Goal: Use online tool/utility: Utilize a website feature to perform a specific function

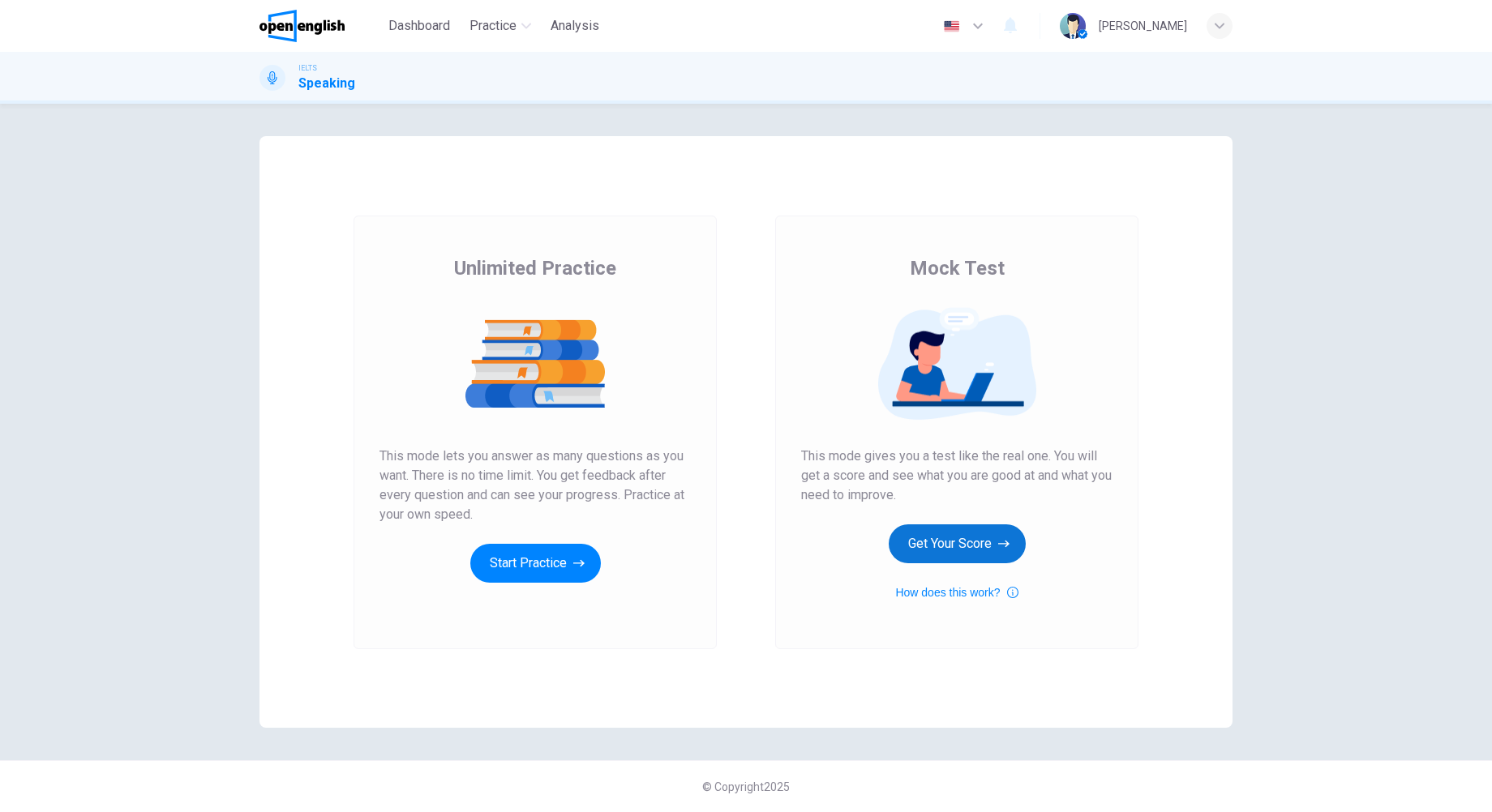
click at [980, 536] on button "Get Your Score" at bounding box center [956, 544] width 137 height 39
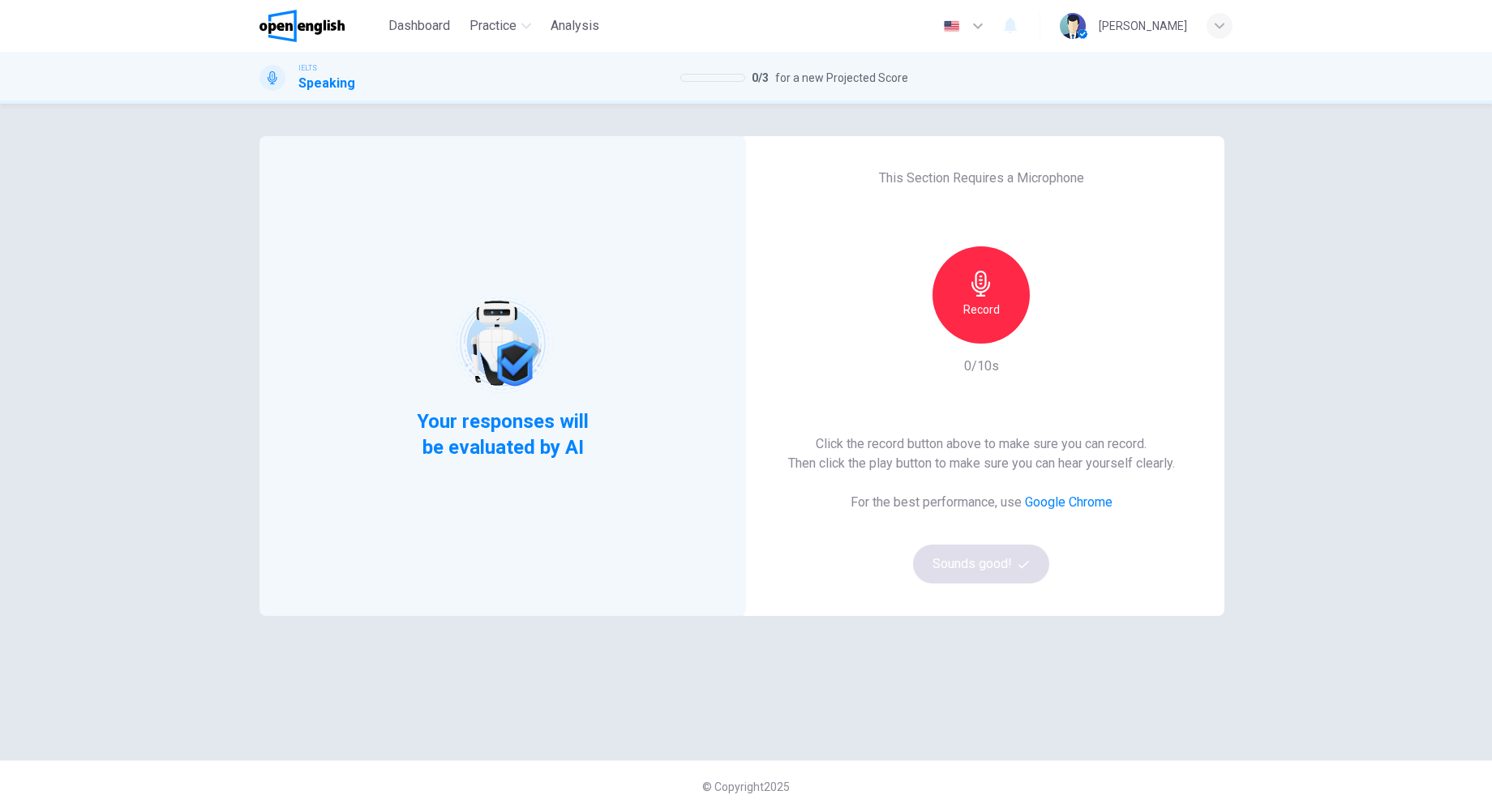
click at [997, 289] on div "Record" at bounding box center [981, 295] width 97 height 97
click at [993, 299] on div "Stop" at bounding box center [981, 295] width 97 height 97
click at [1044, 301] on div "Record" at bounding box center [980, 295] width 175 height 97
click at [1020, 305] on div "Record" at bounding box center [981, 295] width 97 height 97
click at [1002, 316] on div "Stop" at bounding box center [981, 295] width 97 height 97
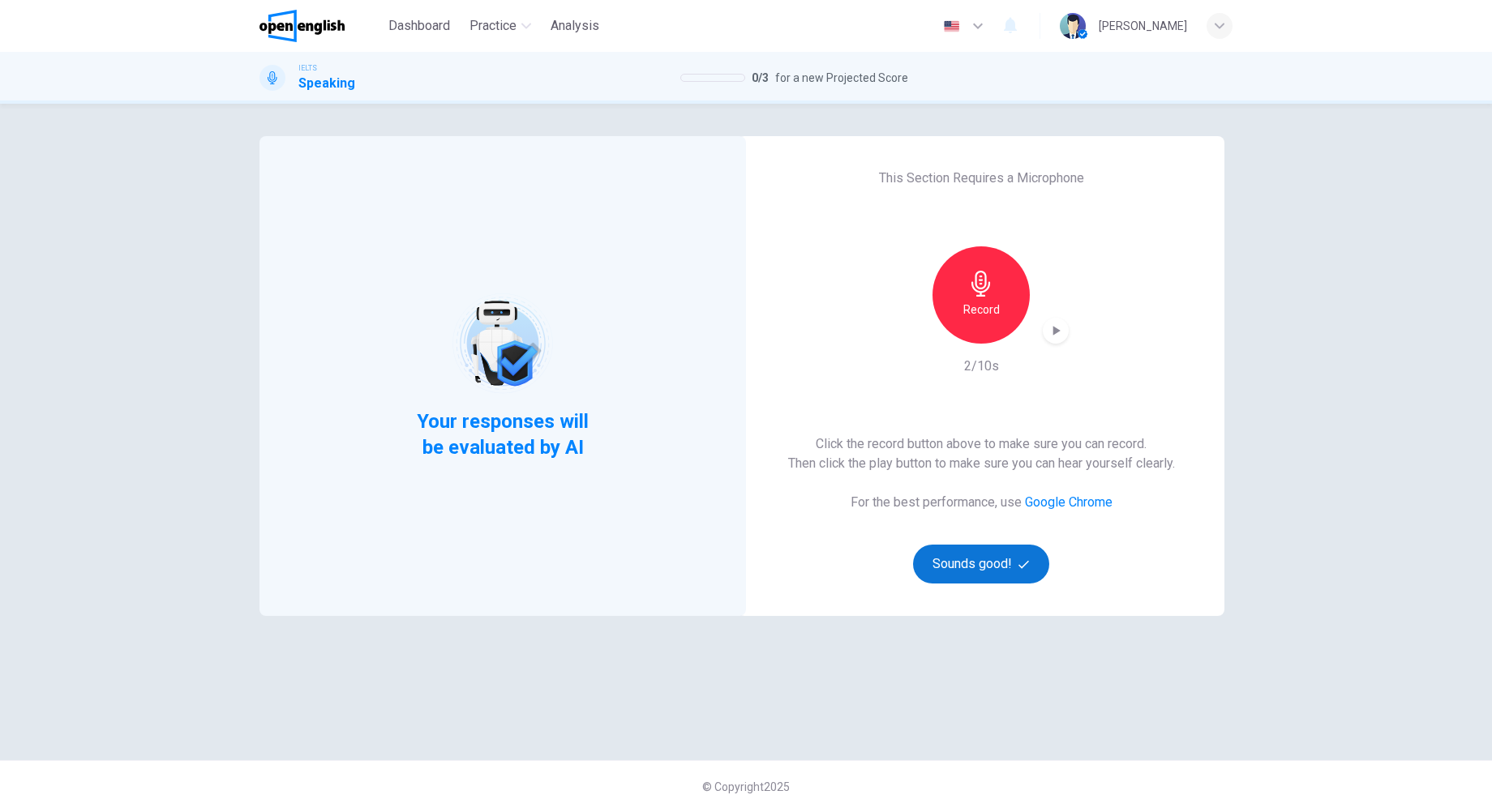
click at [980, 572] on button "Sounds good!" at bounding box center [980, 563] width 136 height 39
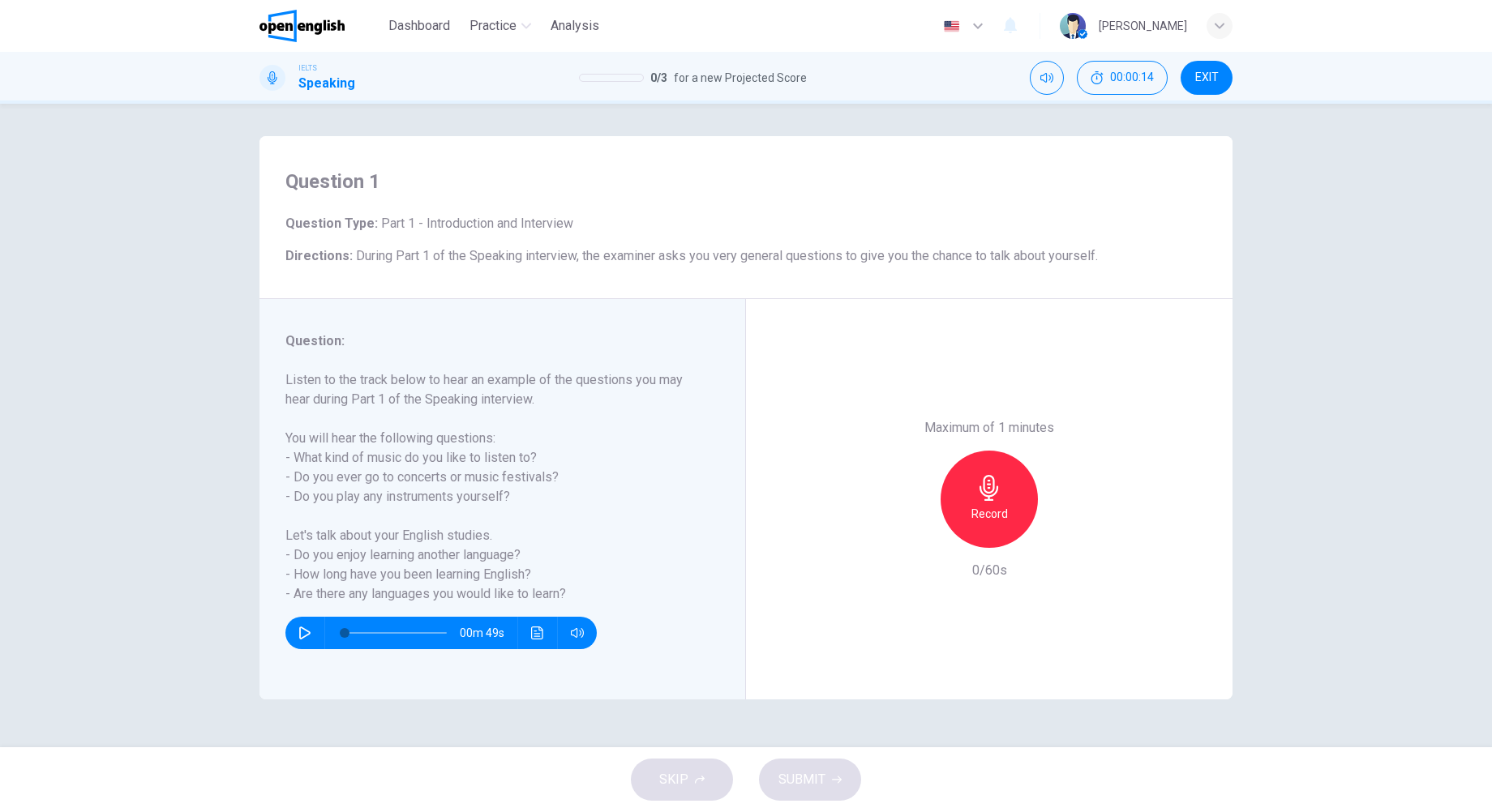
click at [306, 639] on button "button" at bounding box center [304, 632] width 26 height 32
click at [366, 635] on span at bounding box center [395, 633] width 102 height 23
click at [363, 635] on span at bounding box center [368, 633] width 10 height 10
click at [1002, 493] on div "Record" at bounding box center [989, 499] width 97 height 97
type input "*"
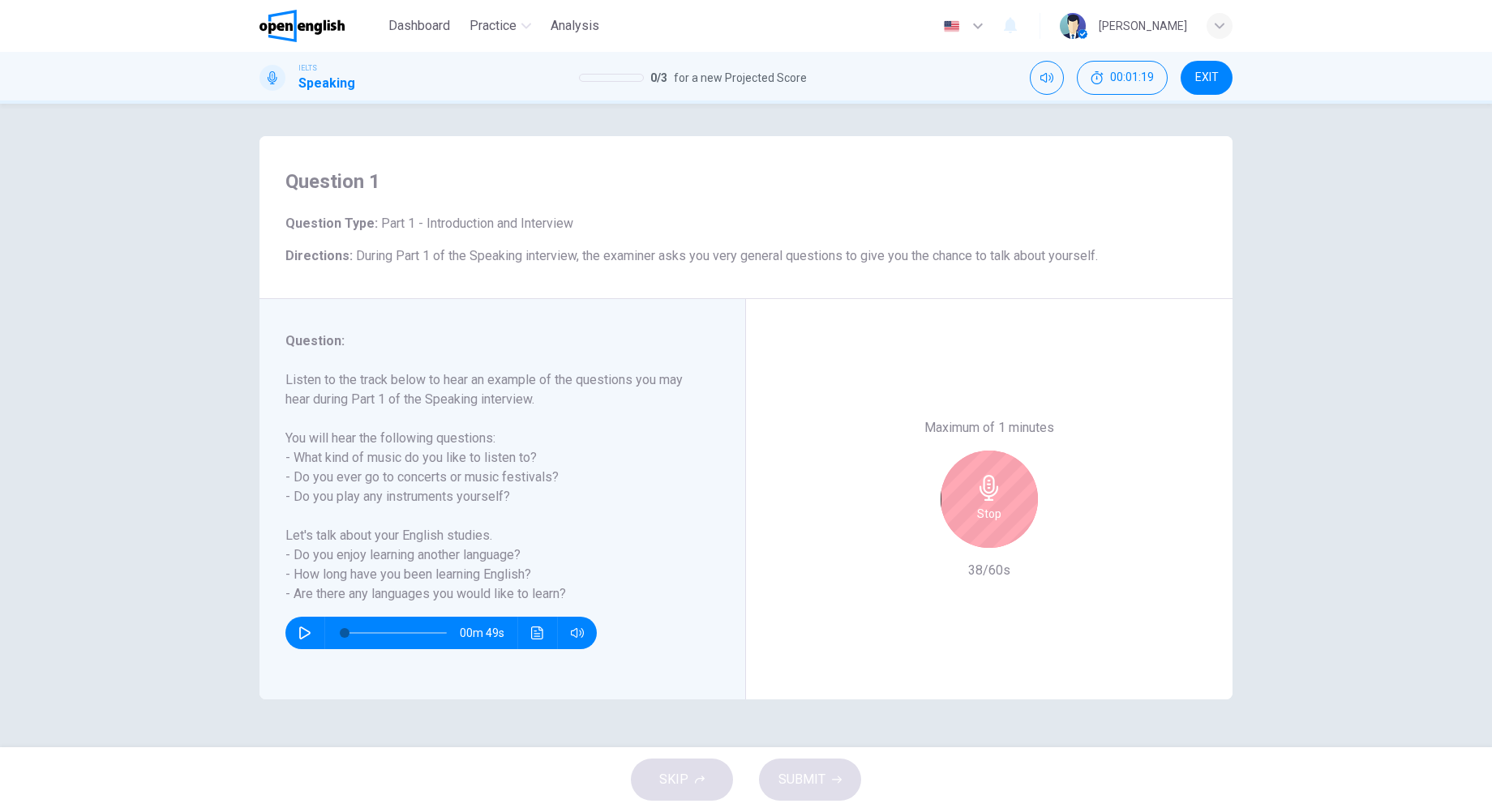
click at [1002, 492] on div "Stop" at bounding box center [989, 499] width 97 height 97
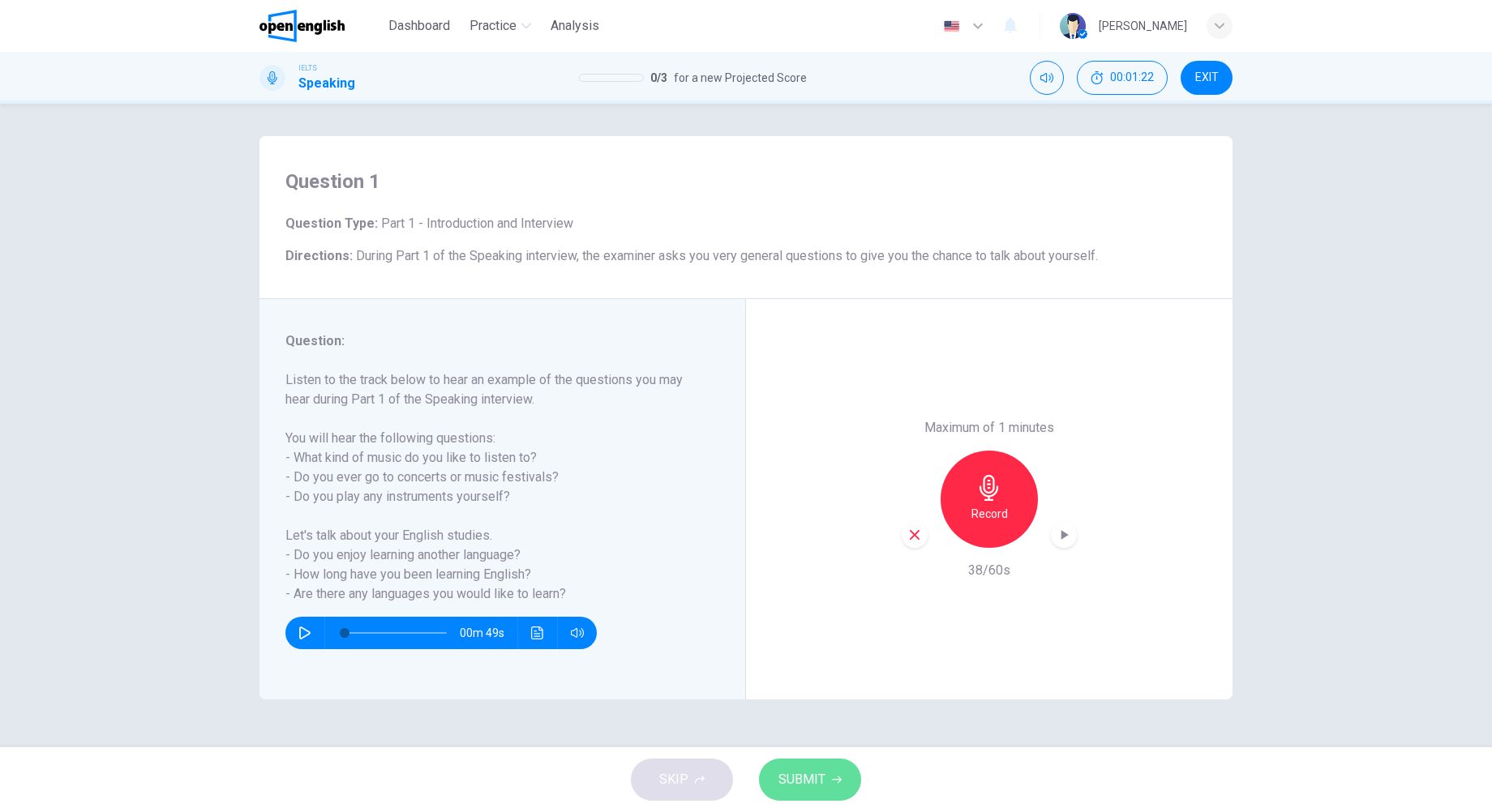
click at [828, 789] on button "SUBMIT" at bounding box center [810, 779] width 102 height 42
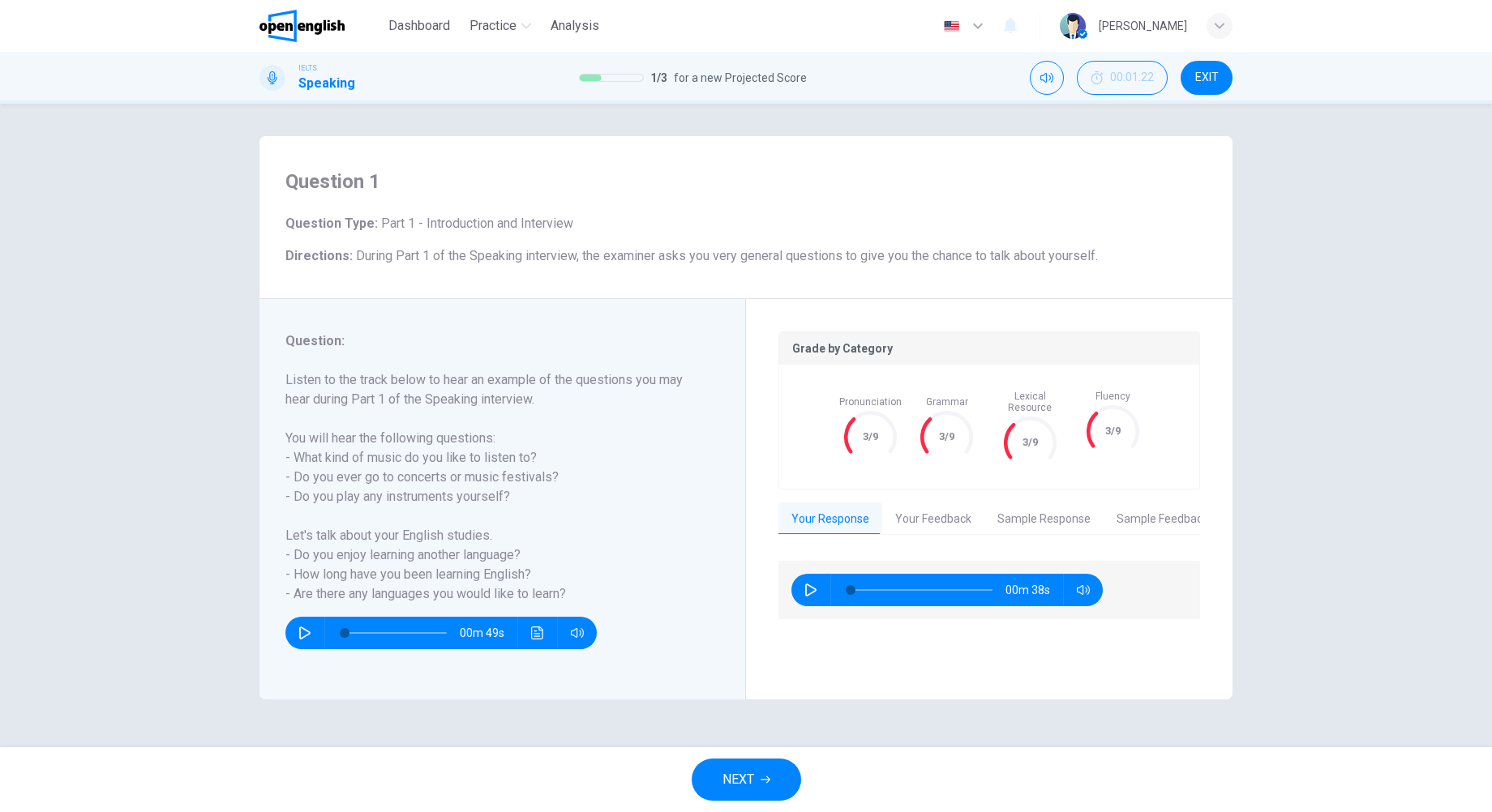
click at [920, 512] on button "Your Feedback" at bounding box center [933, 519] width 102 height 34
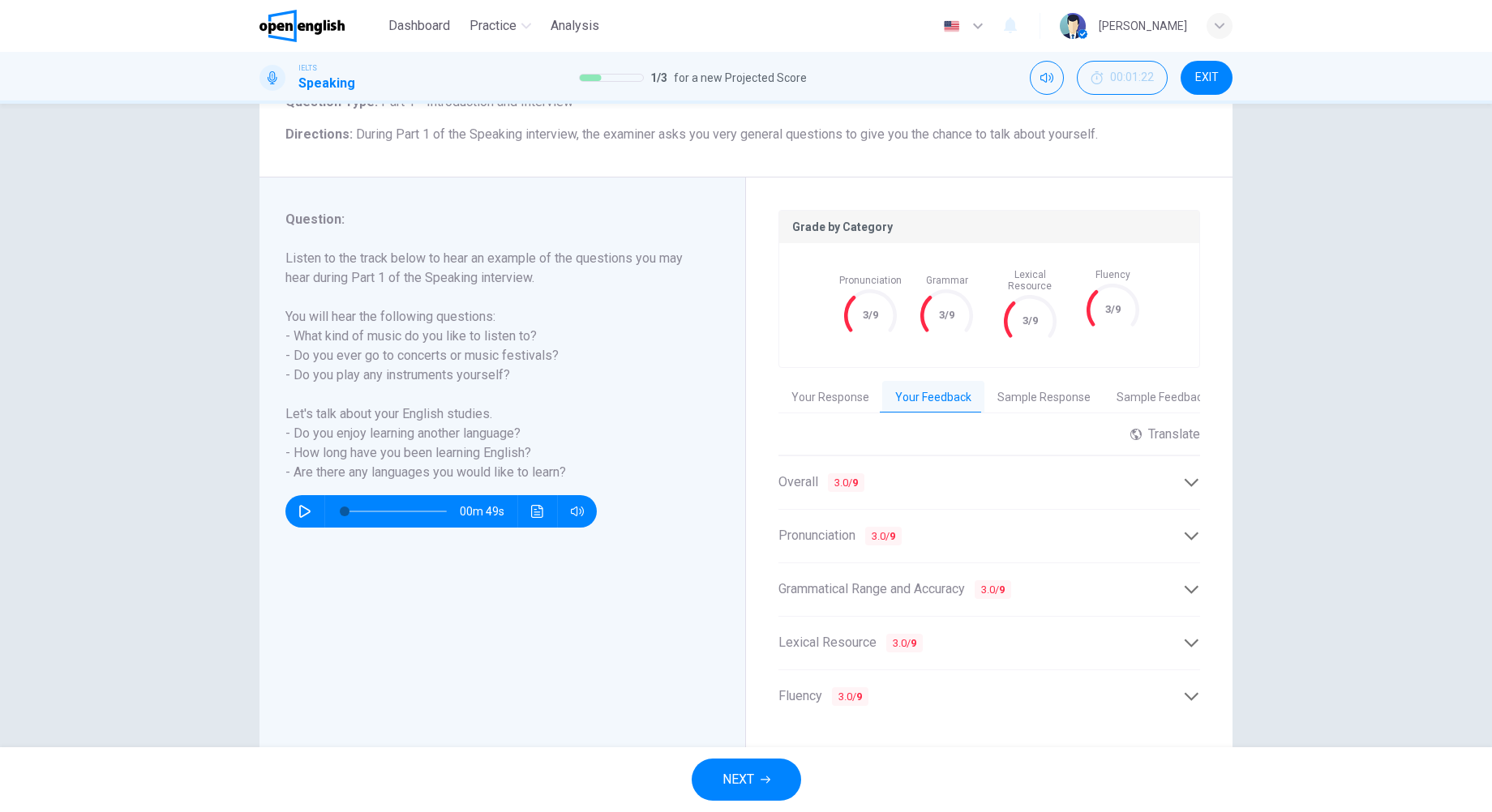
scroll to position [153, 0]
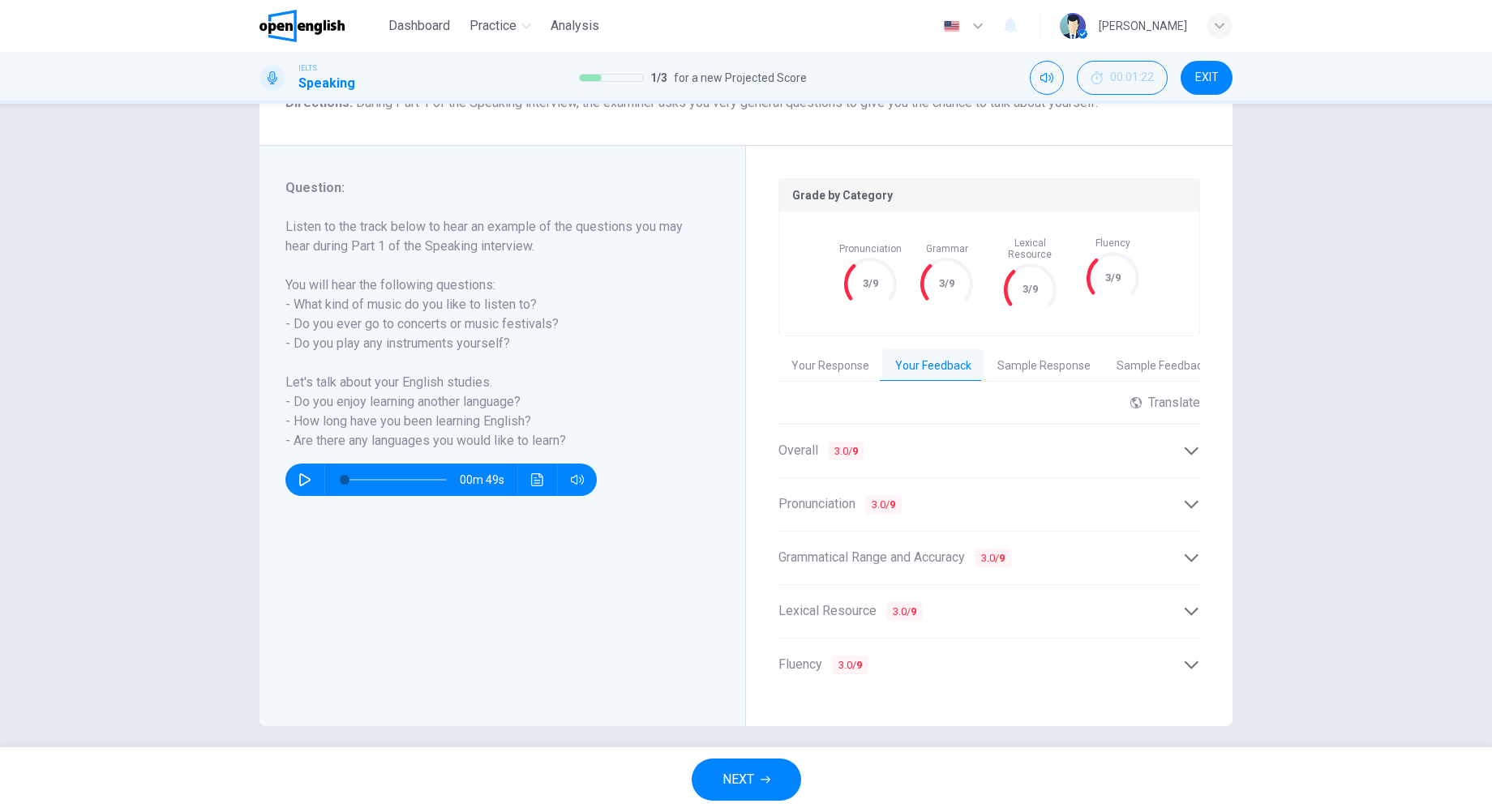
click at [962, 441] on div "Overall 3.0 / 9" at bounding box center [980, 450] width 405 height 21
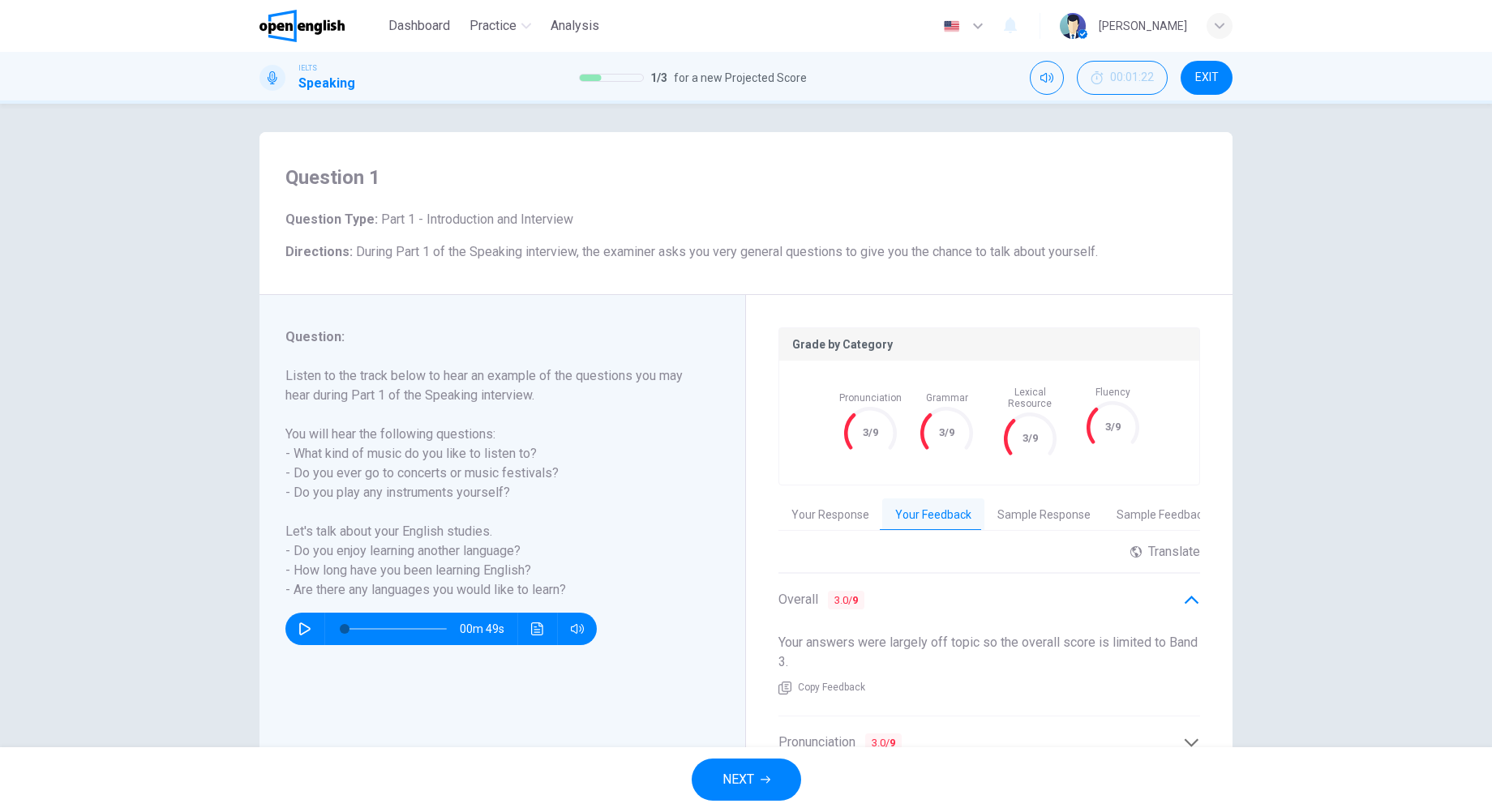
scroll to position [0, 0]
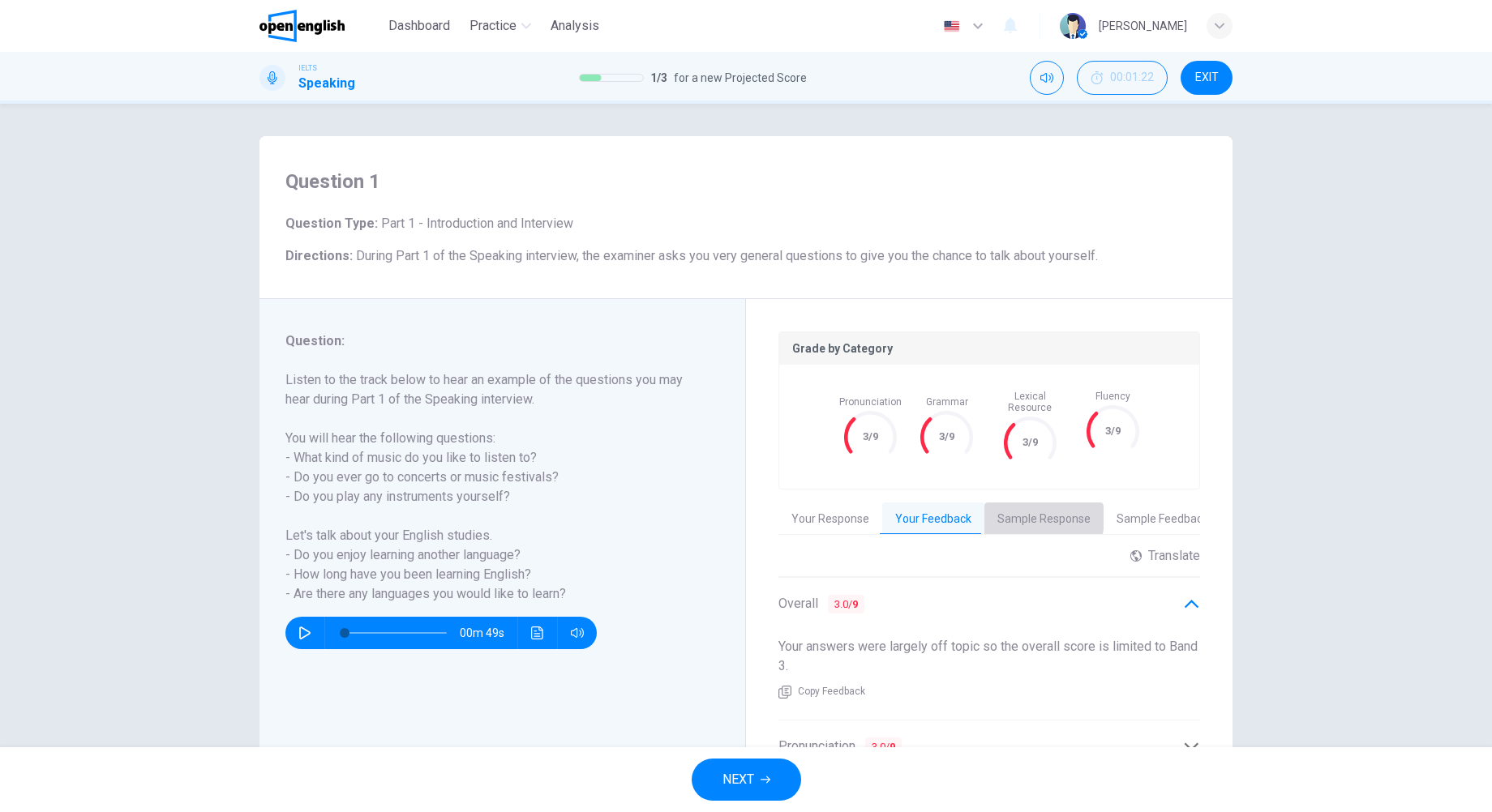
click at [1017, 506] on button "Sample Response" at bounding box center [1044, 519] width 119 height 34
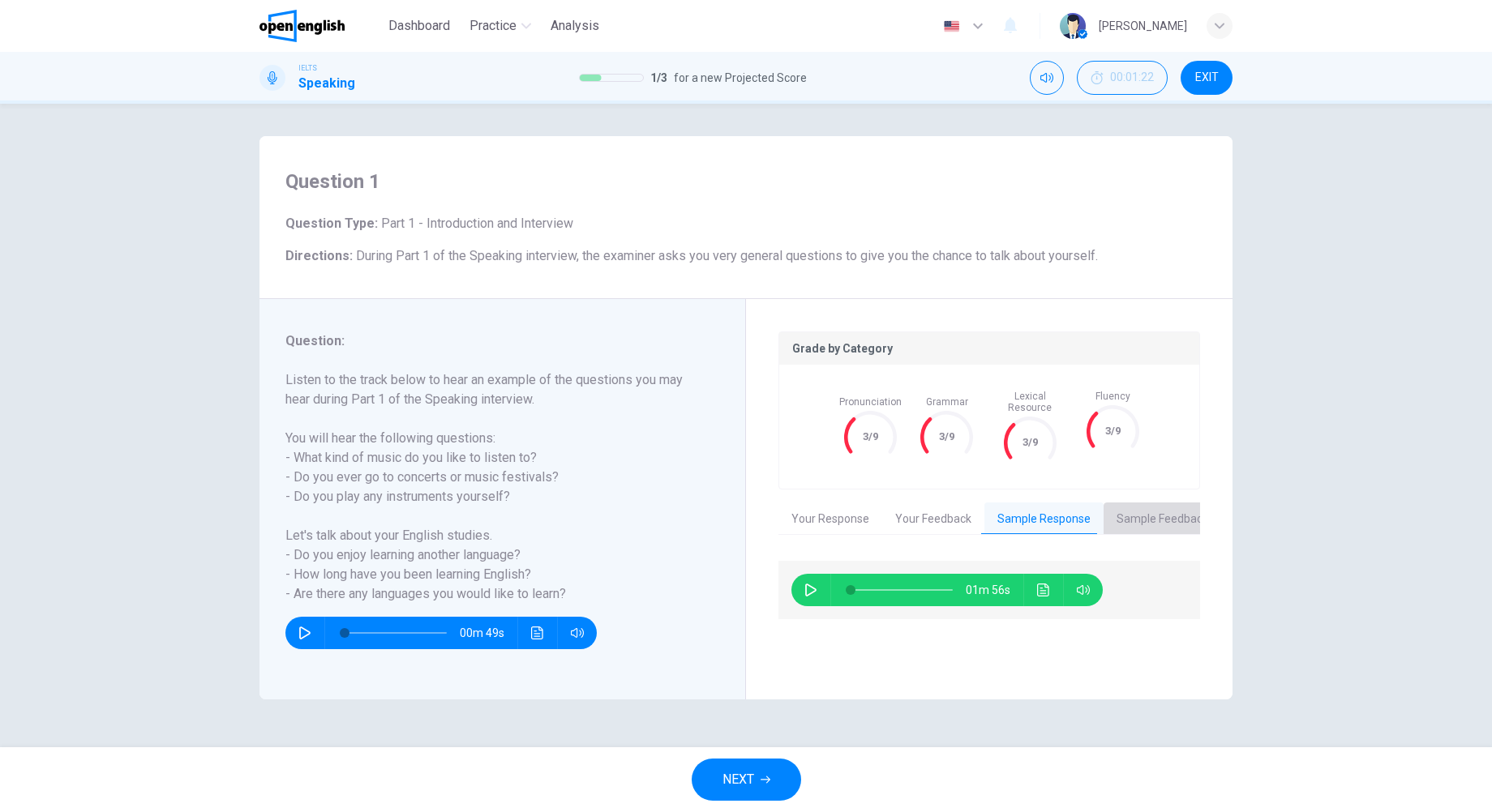
click at [1190, 502] on button "Sample Feedback" at bounding box center [1162, 519] width 118 height 34
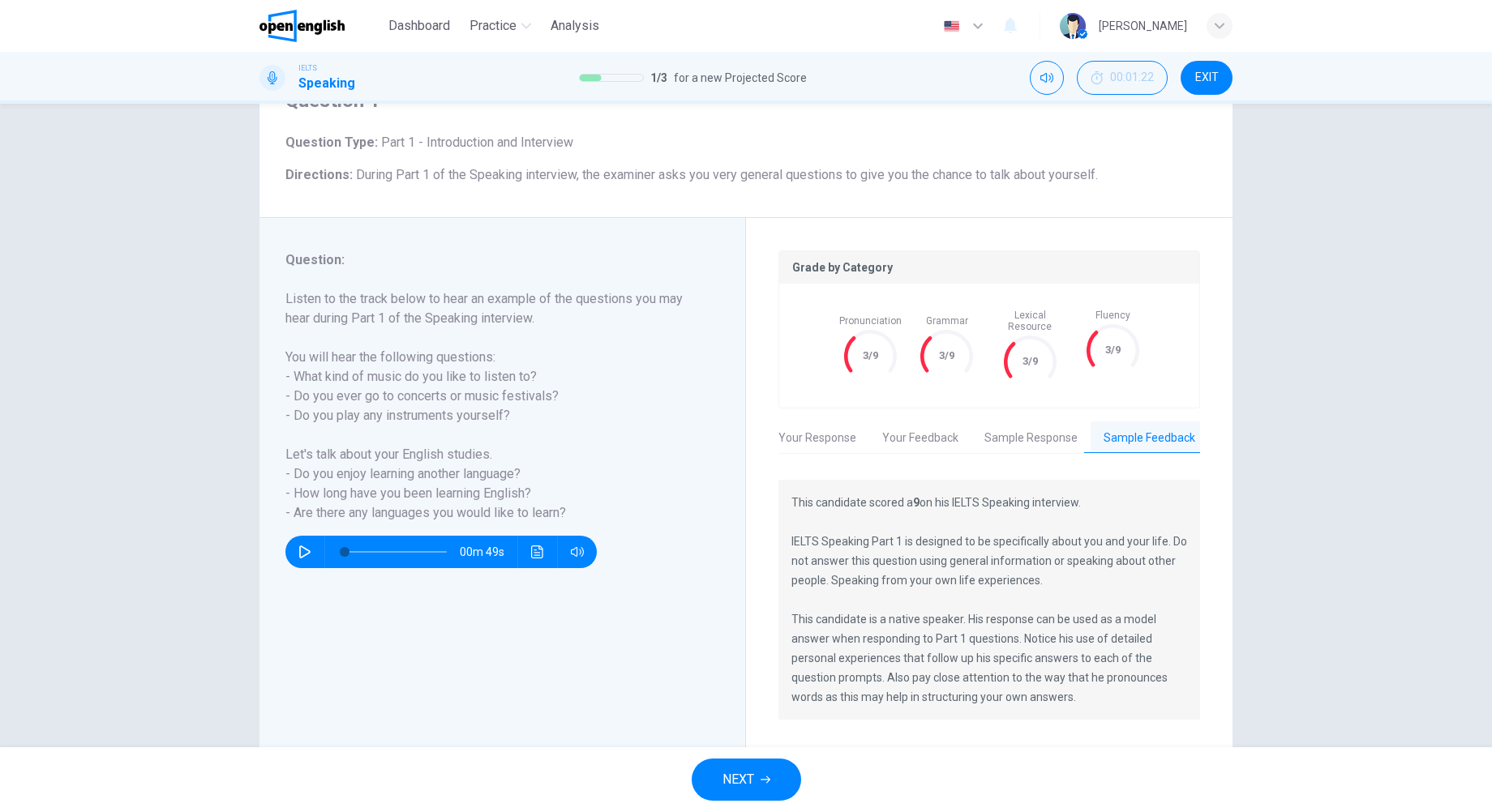
scroll to position [110, 0]
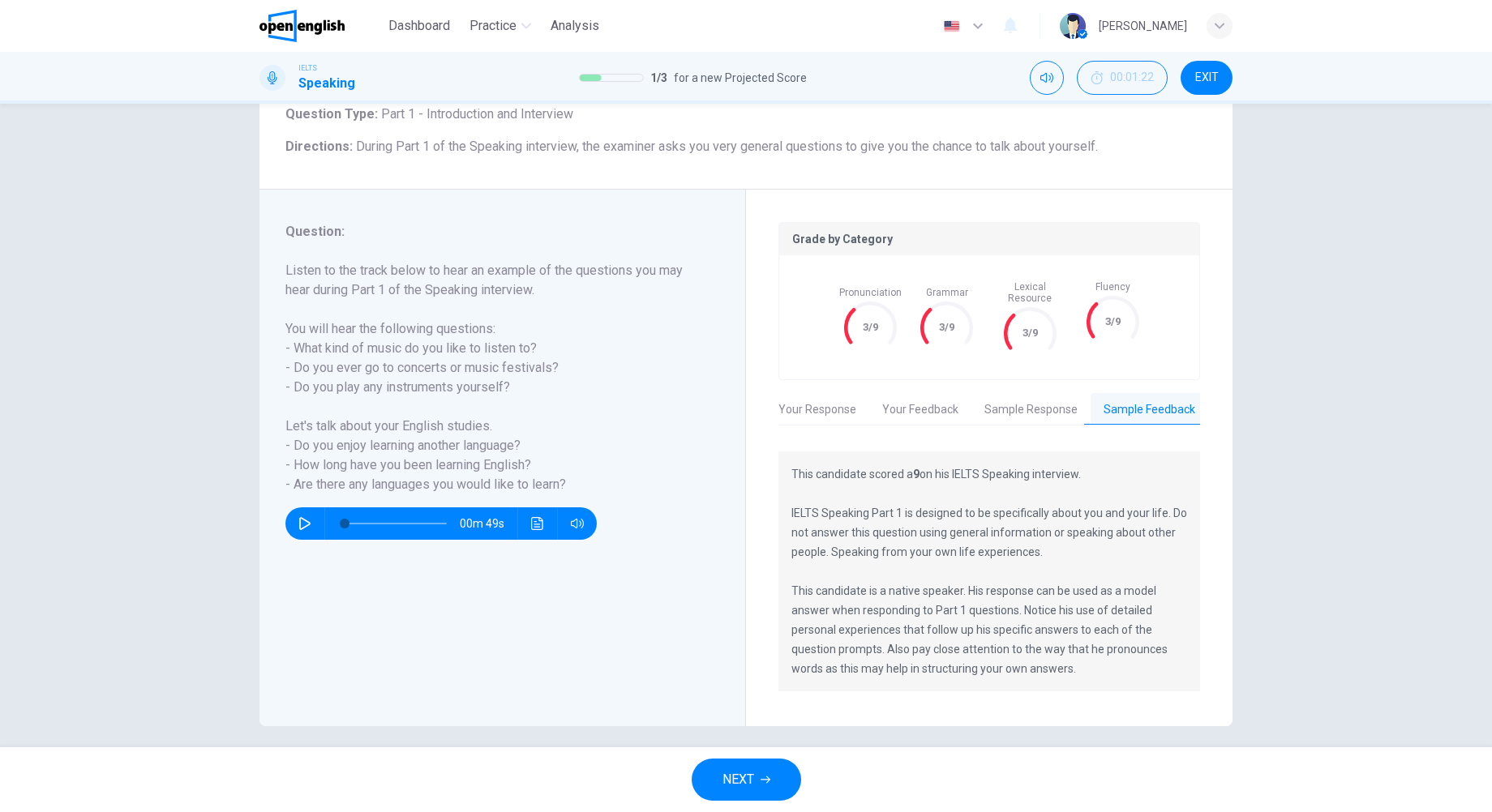
click at [1052, 393] on button "Sample Response" at bounding box center [1031, 409] width 119 height 34
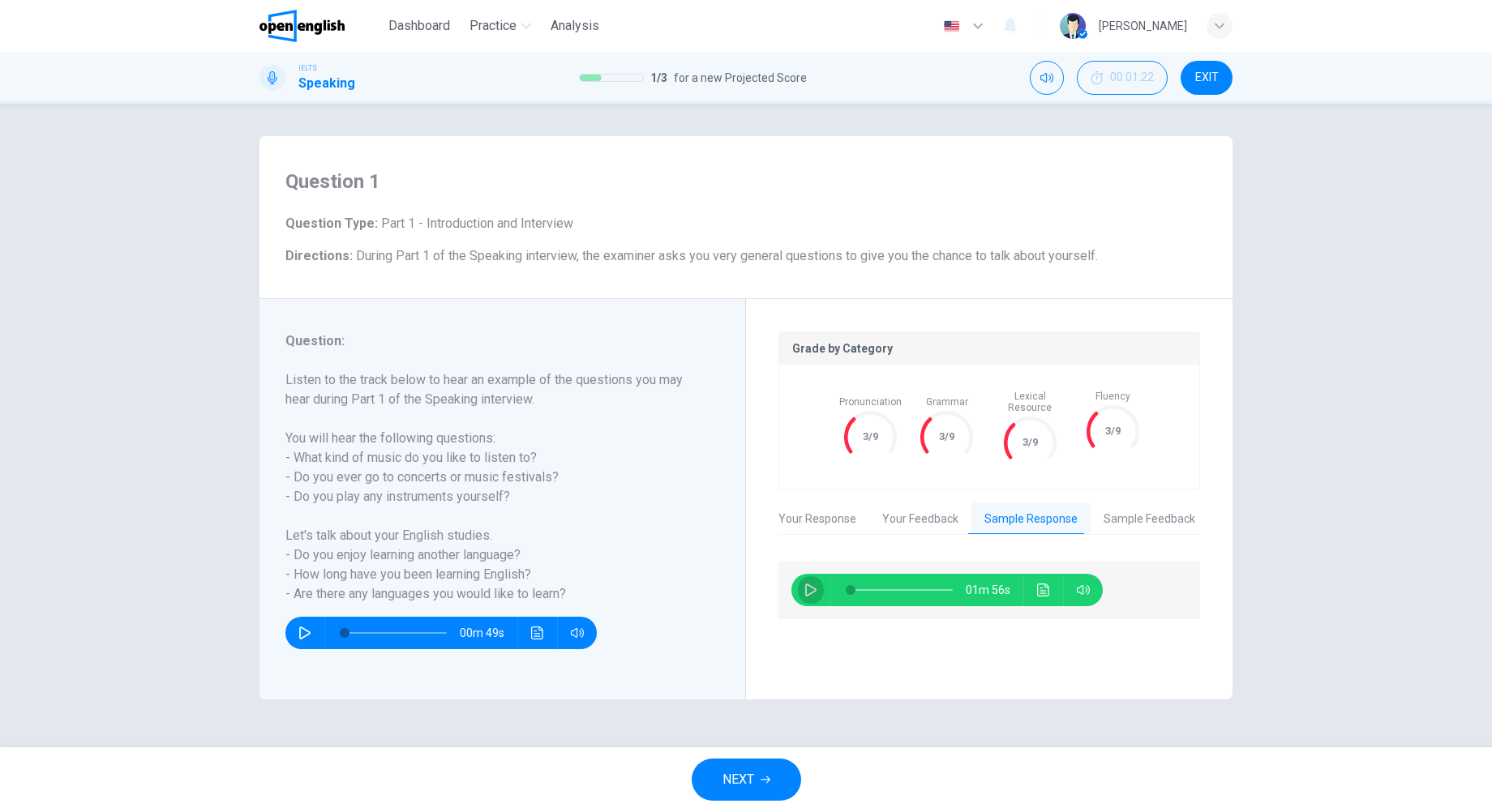
click at [807, 583] on icon "button" at bounding box center [811, 590] width 13 height 13
click at [811, 583] on icon "button" at bounding box center [811, 590] width 13 height 13
type input "**"
click at [762, 777] on icon "button" at bounding box center [765, 780] width 10 height 10
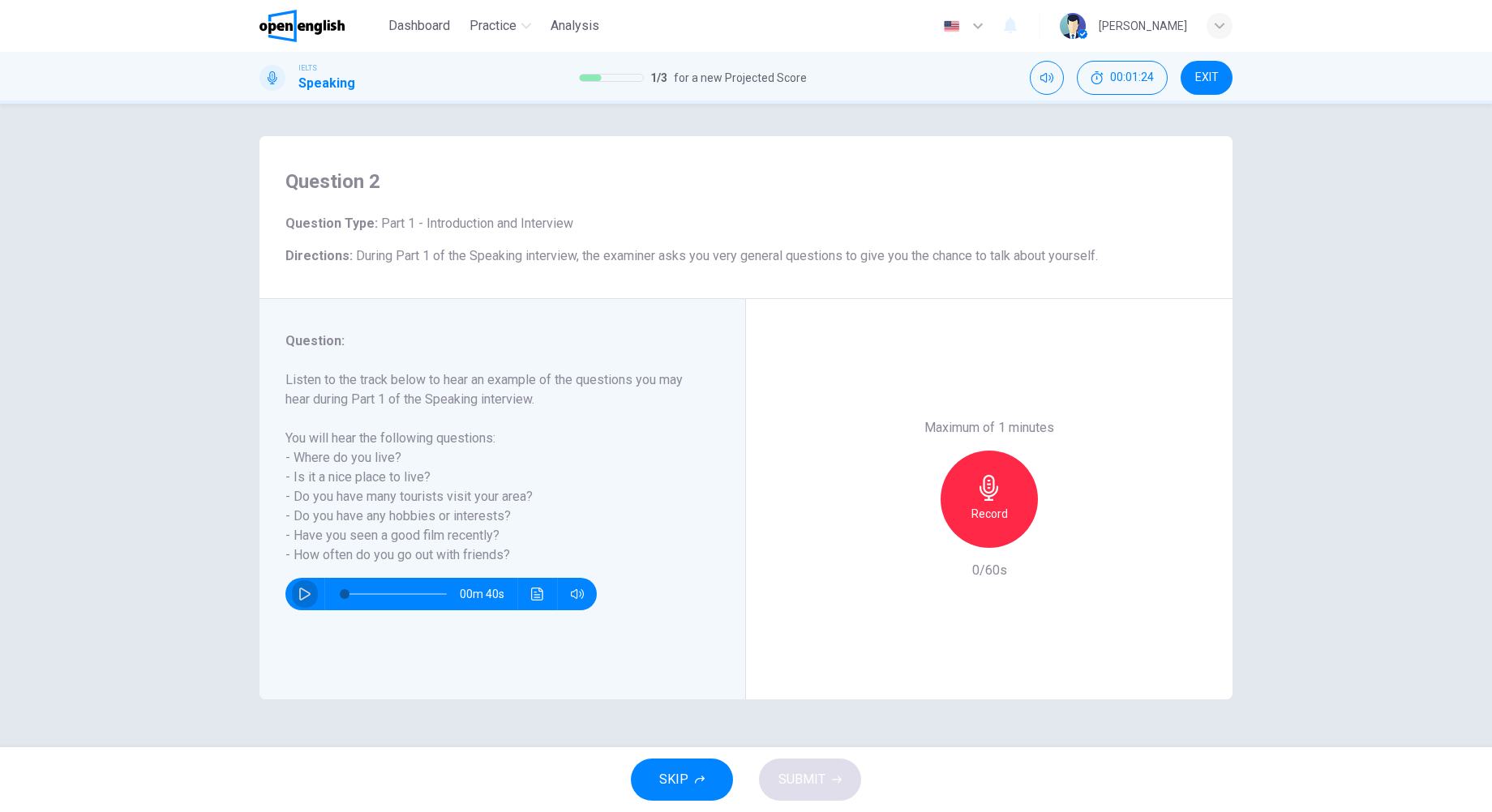
click at [306, 593] on icon "button" at bounding box center [305, 594] width 13 height 13
click at [983, 513] on h6 "Record" at bounding box center [989, 514] width 36 height 20
click at [308, 595] on icon "button" at bounding box center [305, 594] width 13 height 13
click at [308, 595] on icon "button" at bounding box center [305, 594] width 12 height 13
click at [308, 595] on icon "button" at bounding box center [305, 594] width 13 height 13
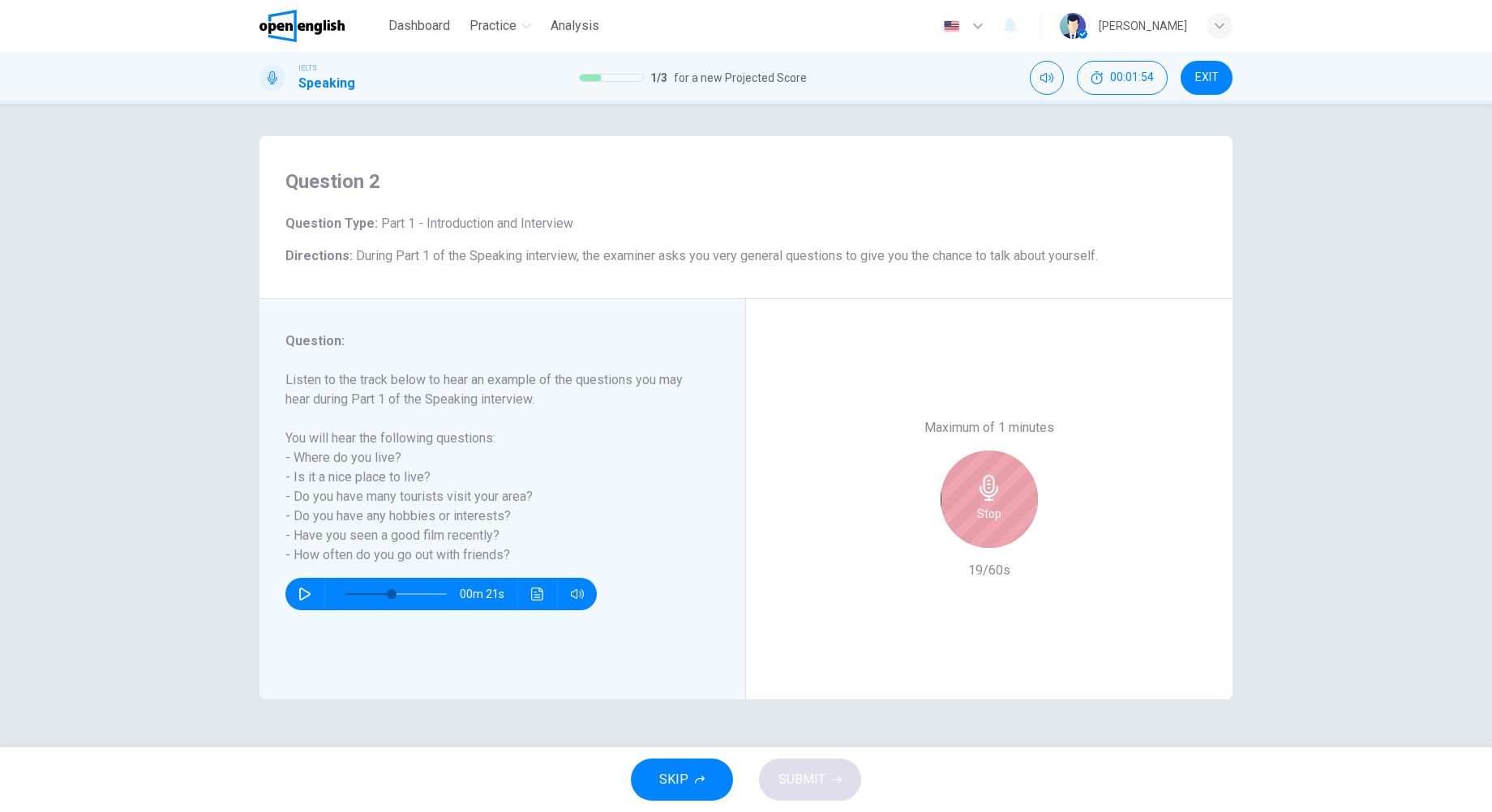
click at [980, 492] on icon "button" at bounding box center [989, 488] width 26 height 26
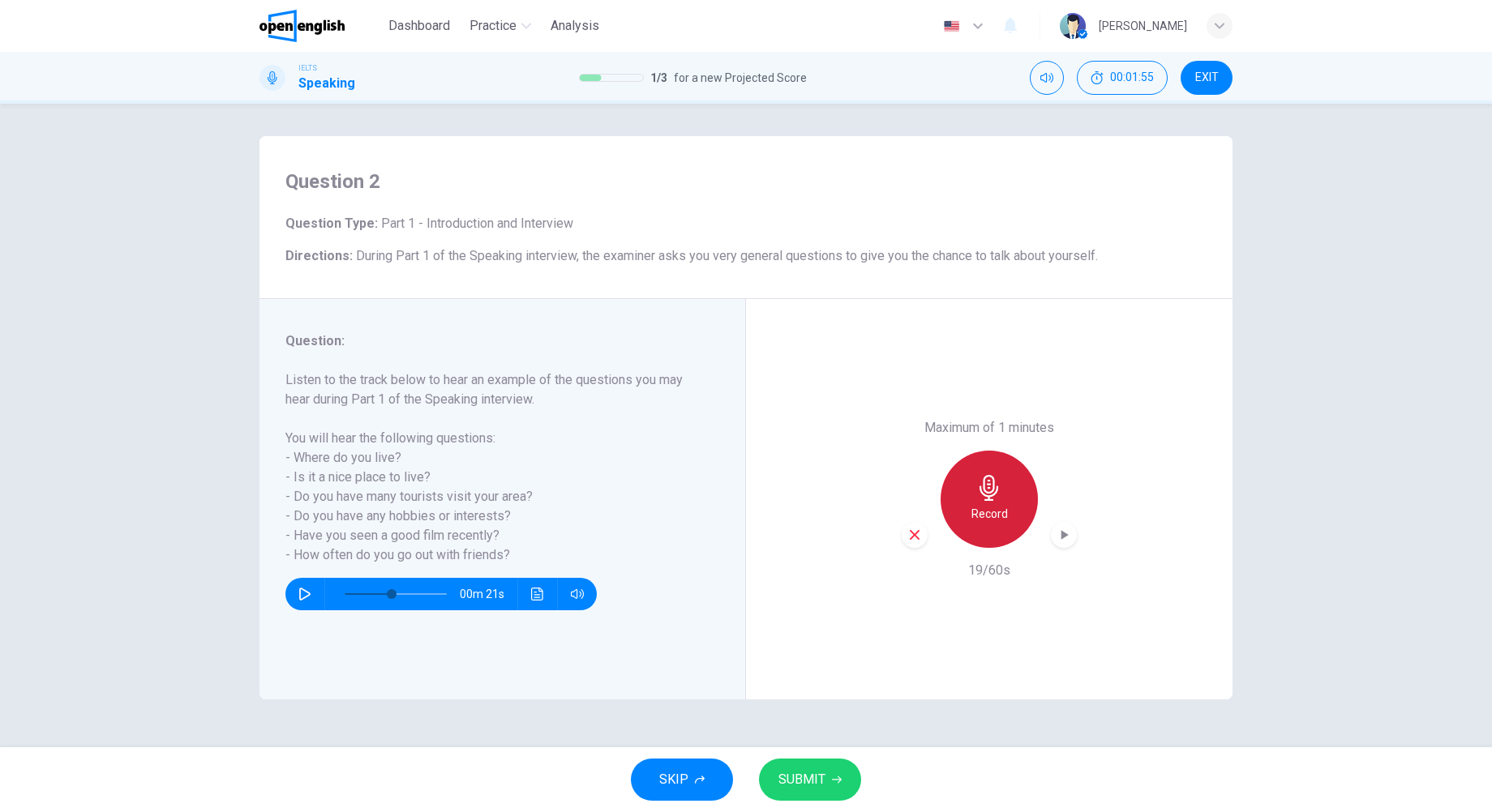
click at [990, 505] on h6 "Record" at bounding box center [989, 514] width 36 height 20
click at [786, 782] on span "SUBMIT" at bounding box center [802, 780] width 47 height 23
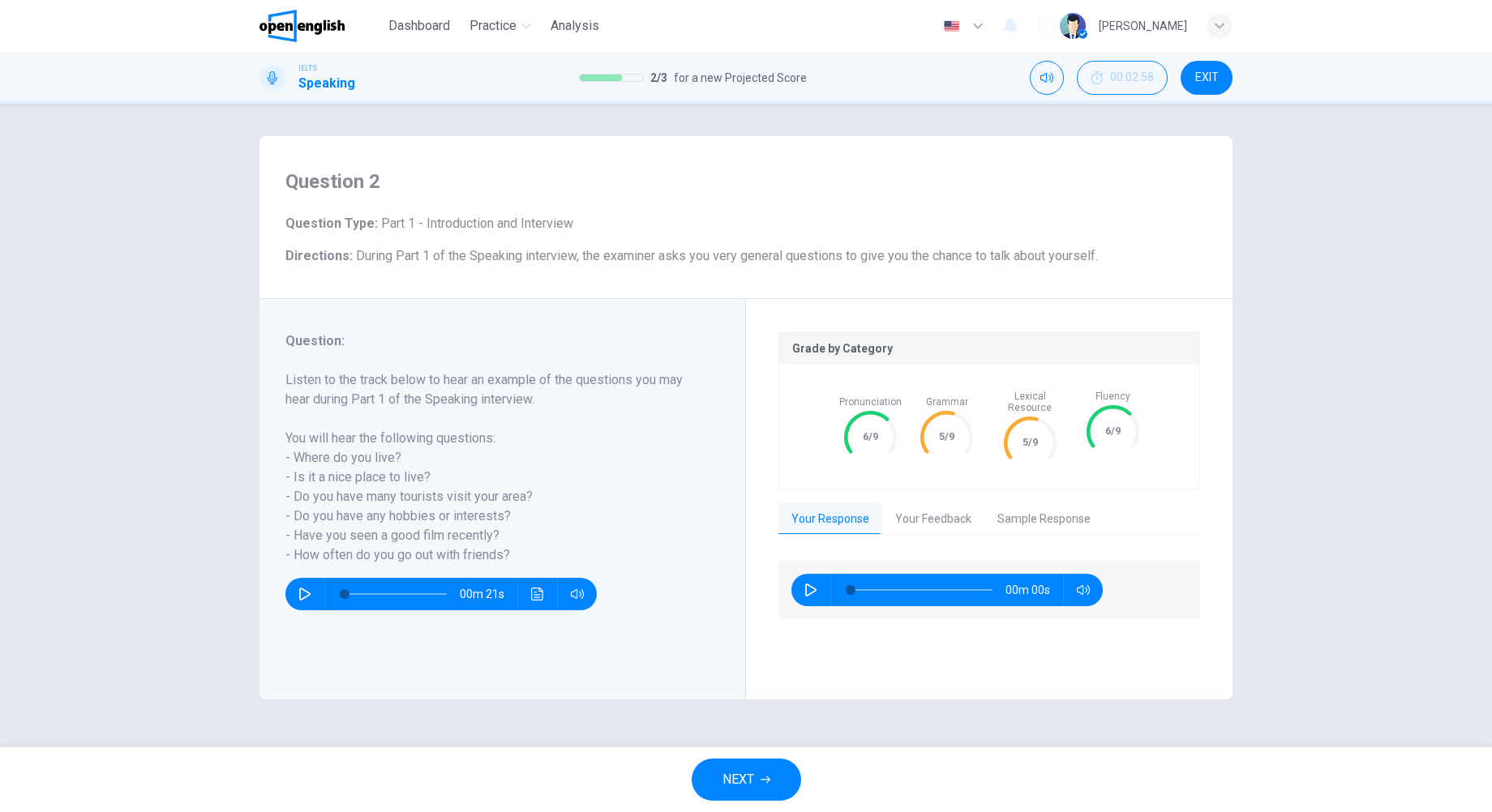
type input "*"
click at [751, 768] on span "NEXT" at bounding box center [738, 780] width 31 height 23
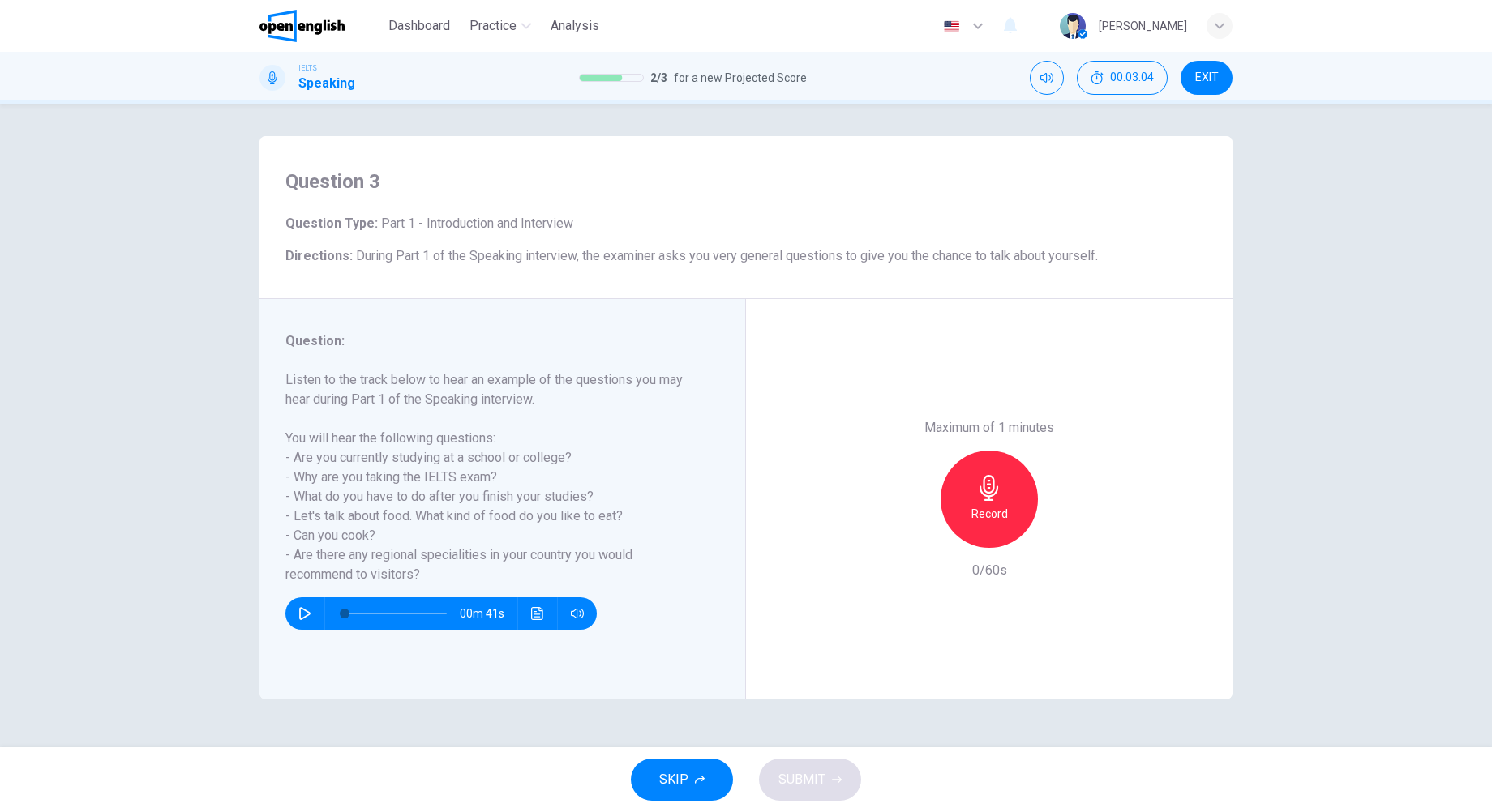
click at [300, 609] on icon "button" at bounding box center [305, 614] width 12 height 13
click at [986, 493] on icon "button" at bounding box center [989, 488] width 26 height 26
click at [982, 498] on icon "button" at bounding box center [989, 488] width 26 height 26
click at [984, 506] on h6 "Record" at bounding box center [989, 514] width 36 height 20
click at [296, 617] on button "button" at bounding box center [304, 613] width 26 height 32
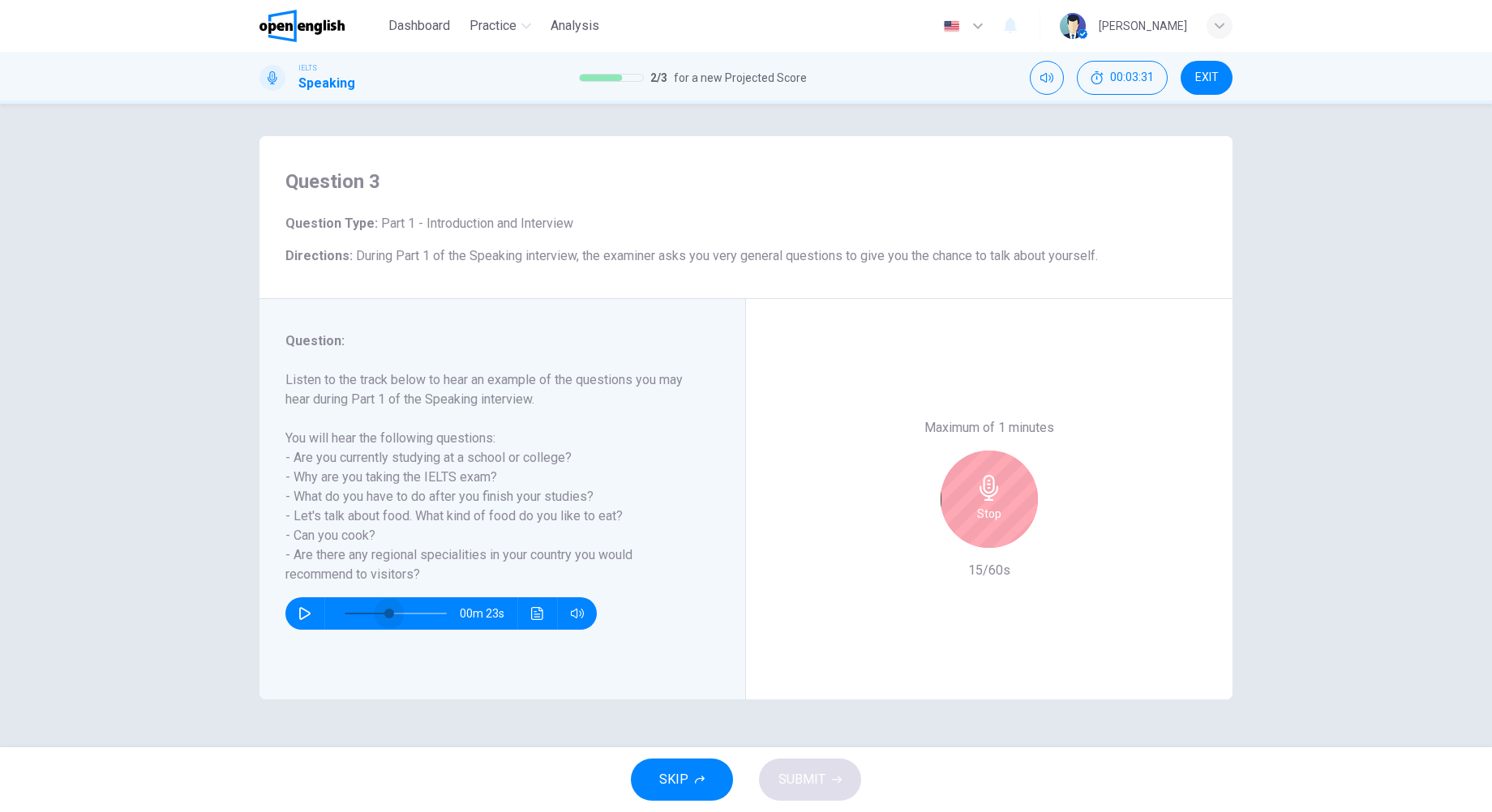
type input "**"
click at [391, 615] on span at bounding box center [389, 614] width 10 height 10
click at [1002, 492] on div "Stop" at bounding box center [989, 499] width 97 height 97
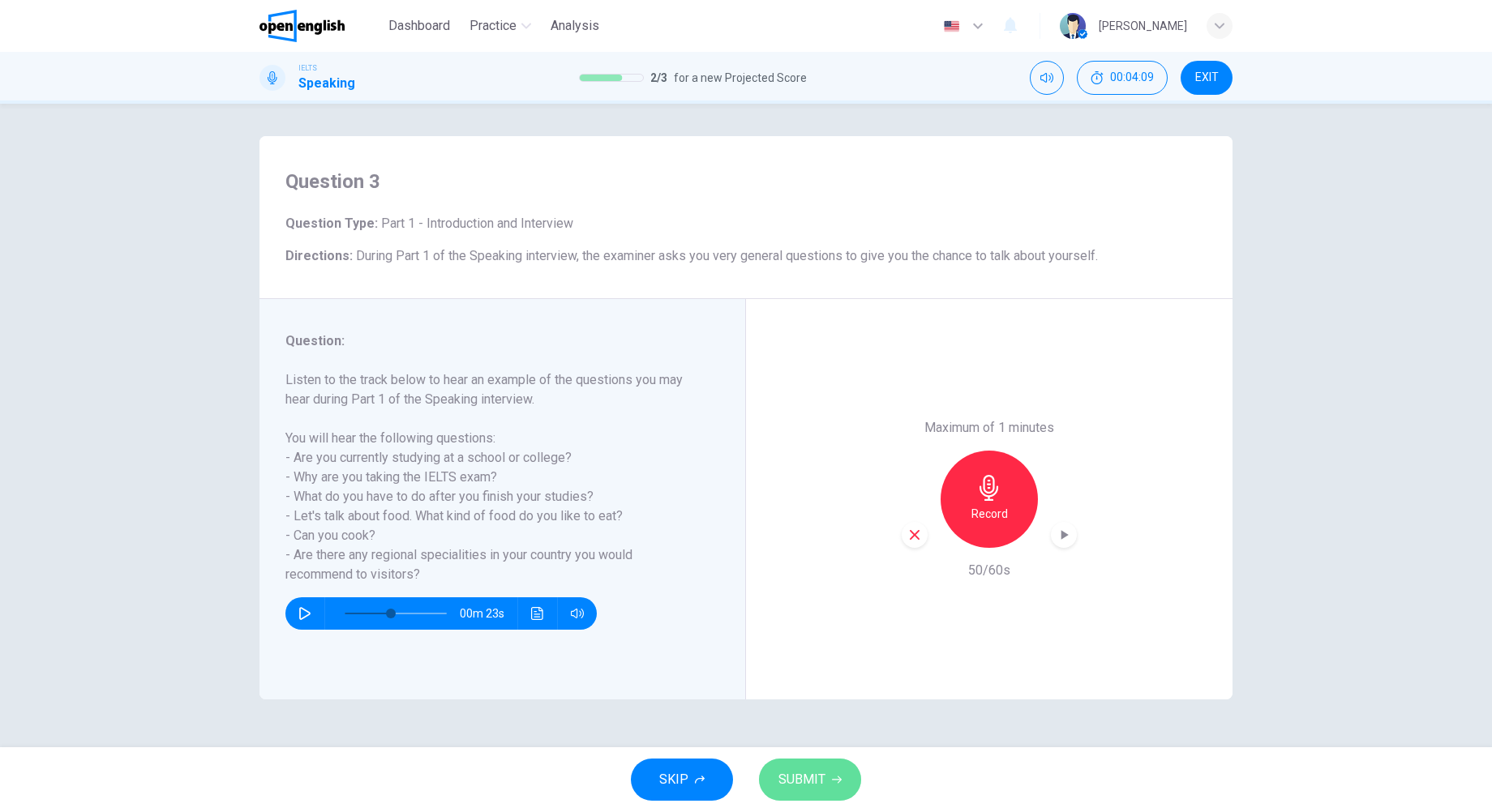
click at [805, 774] on span "SUBMIT" at bounding box center [802, 780] width 47 height 23
